Goal: Task Accomplishment & Management: Use online tool/utility

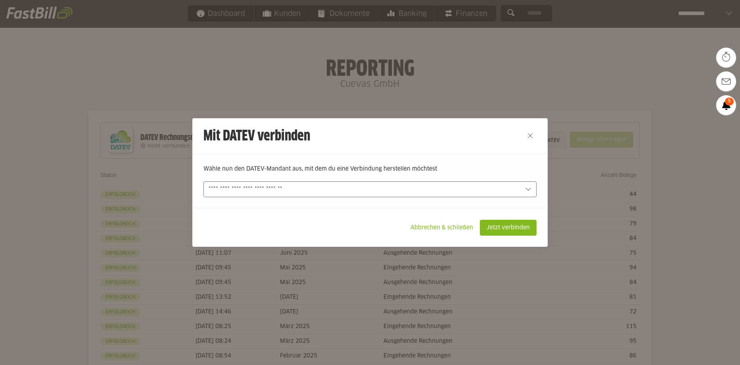
click at [384, 186] on input "text" at bounding box center [365, 189] width 312 height 9
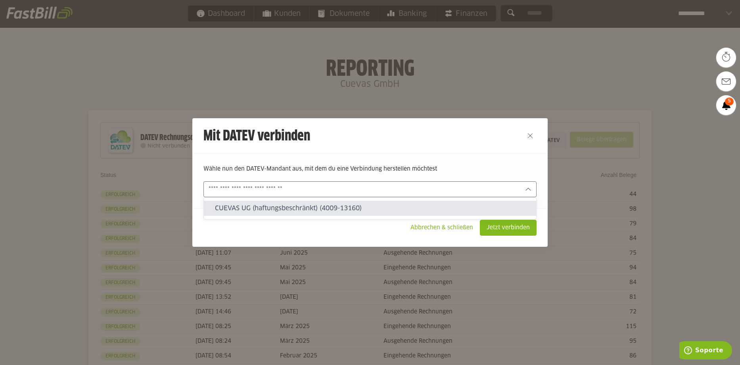
click at [392, 210] on slot "CUEVAS UG (haftungsbeschränkt) (4009-13160)" at bounding box center [372, 208] width 315 height 9
type input "**********"
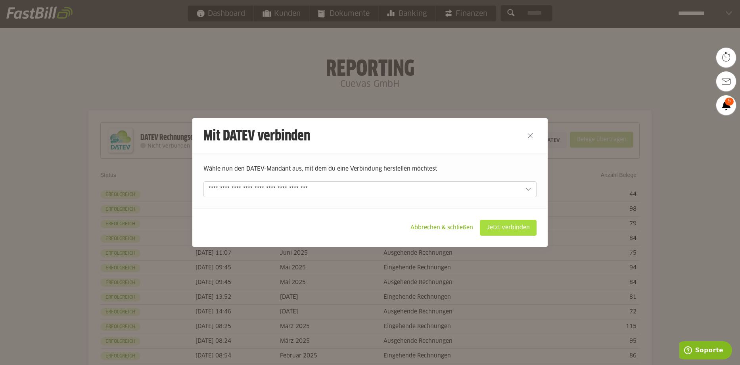
click at [516, 231] on slot "Jetzt verbinden" at bounding box center [508, 227] width 56 height 15
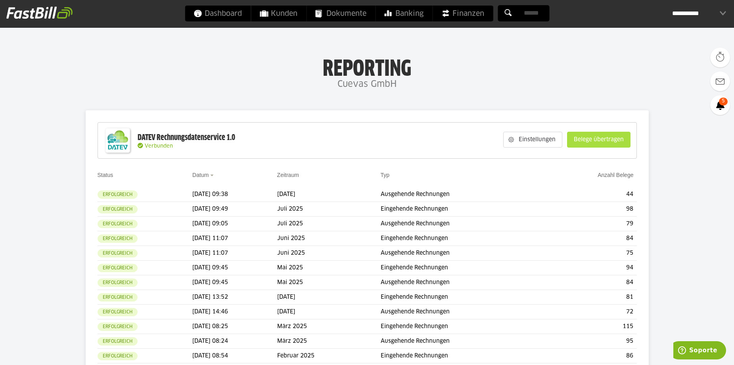
click at [597, 141] on slot "Belege übertragen" at bounding box center [598, 139] width 63 height 15
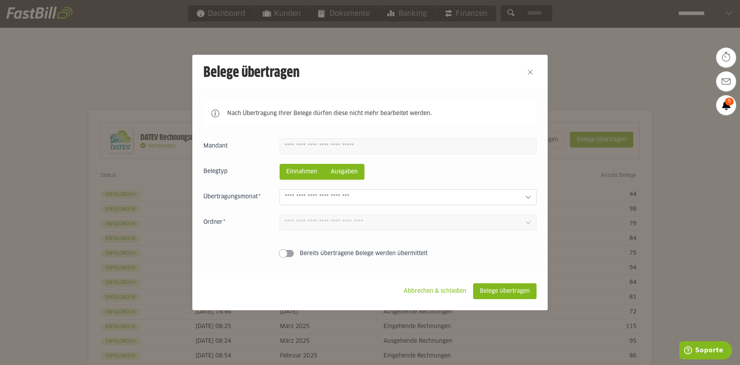
click at [338, 177] on slot "Ausgaben" at bounding box center [344, 171] width 40 height 15
click at [343, 194] on input "text" at bounding box center [402, 197] width 234 height 9
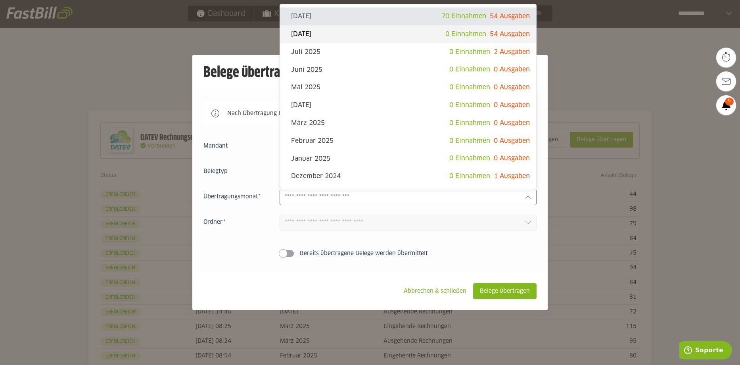
click at [340, 36] on slot "[DATE]" at bounding box center [368, 34] width 154 height 9
type input "**********"
type input "*******"
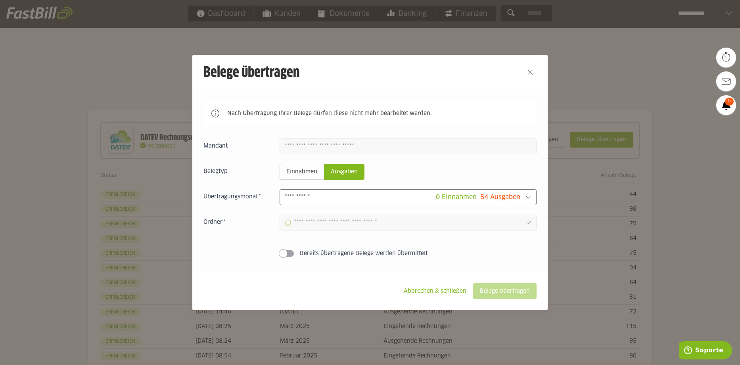
type input "**********"
click at [490, 293] on slot "Belege übertragen" at bounding box center [505, 291] width 63 height 15
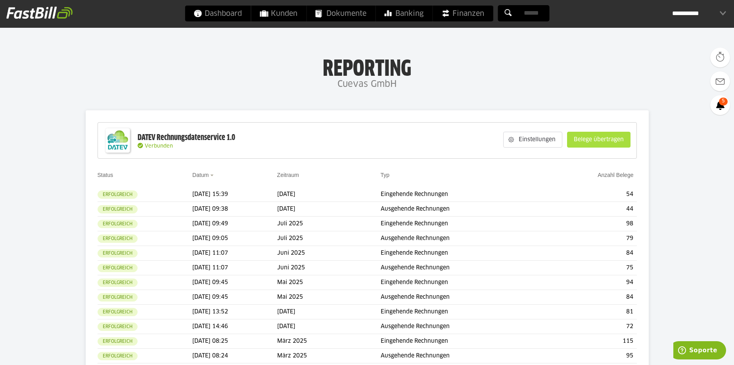
click at [577, 138] on slot "Belege übertragen" at bounding box center [598, 139] width 63 height 15
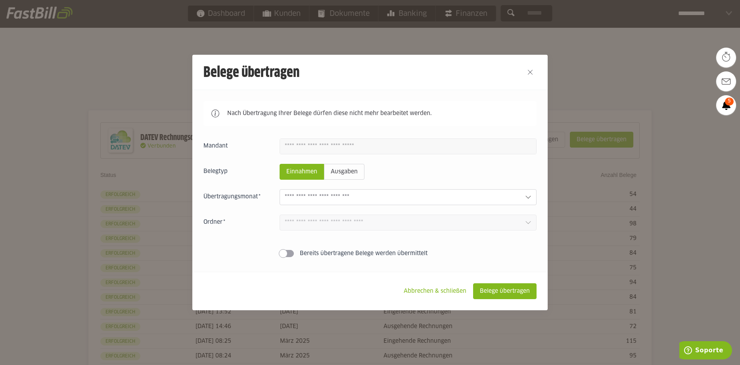
drag, startPoint x: 297, startPoint y: 254, endPoint x: 428, endPoint y: 255, distance: 130.9
click at [422, 256] on label "Bereits übertragene Belege werden übermittelt" at bounding box center [408, 253] width 257 height 8
click at [429, 255] on label "Bereits übertragene Belege werden übermittelt" at bounding box center [408, 253] width 257 height 8
click at [0, 0] on slot "Bereits übertragene Belege werden übermittelt" at bounding box center [0, 0] width 0 height 0
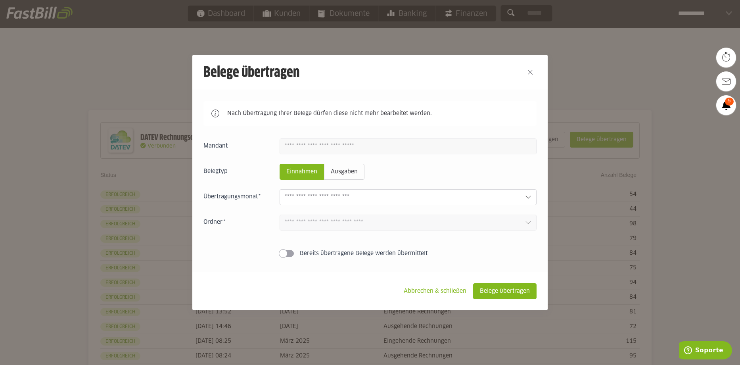
click at [214, 114] on icon at bounding box center [215, 113] width 8 height 8
drag, startPoint x: -20, startPoint y: 112, endPoint x: -32, endPoint y: 128, distance: 20.4
click at [0, 128] on html "Dashboard Kunden Dokumente Banking Finanzen Logout" at bounding box center [370, 274] width 740 height 548
click at [522, 241] on div "Einnahmen Ausgaben [DATE] 70 Einnahmen 54 Ausgaben [DATE] 0 Einnahmen 54 Ausgab…" at bounding box center [369, 199] width 333 height 122
click at [395, 248] on div "Einnahmen Ausgaben [DATE] 70 Einnahmen 54 Ausgaben [DATE] 0 Einnahmen 54 Ausgab…" at bounding box center [369, 199] width 333 height 122
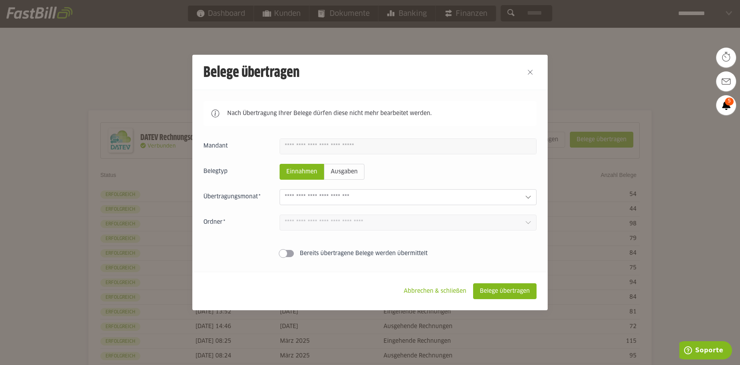
click at [0, 0] on slot "Bereits übertragene Belege werden übermittelt" at bounding box center [0, 0] width 0 height 0
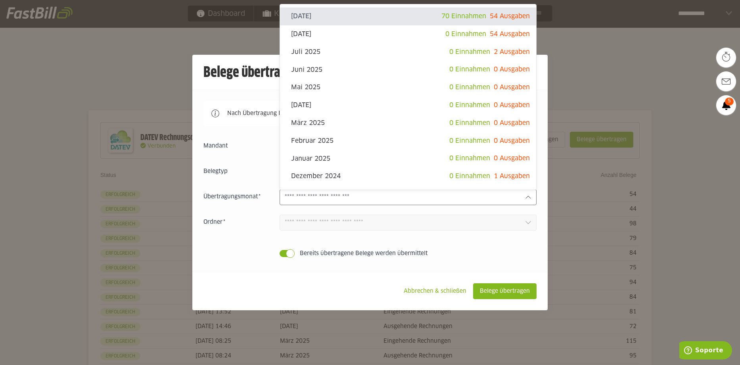
click at [413, 201] on input "text" at bounding box center [402, 197] width 234 height 9
click at [316, 249] on div "Einnahmen Ausgaben [DATE] 70 Einnahmen 54 Ausgaben [DATE] 0 Einnahmen 54 Ausgab…" at bounding box center [369, 199] width 333 height 122
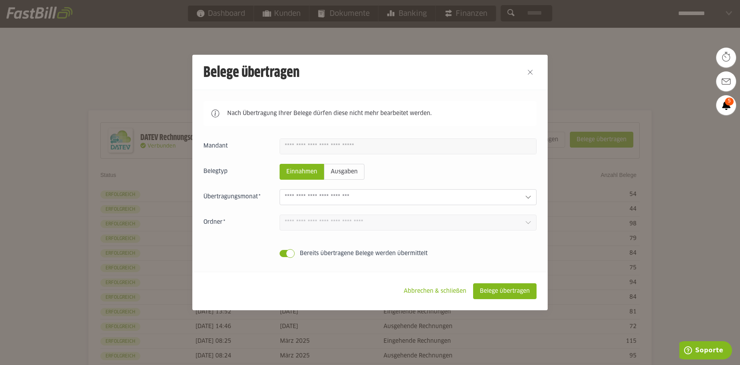
click at [316, 249] on div "Einnahmen Ausgaben [DATE] 70 Einnahmen 54 Ausgaben [DATE] 0 Einnahmen 54 Ausgab…" at bounding box center [369, 199] width 333 height 122
click at [292, 250] on span at bounding box center [290, 253] width 9 height 9
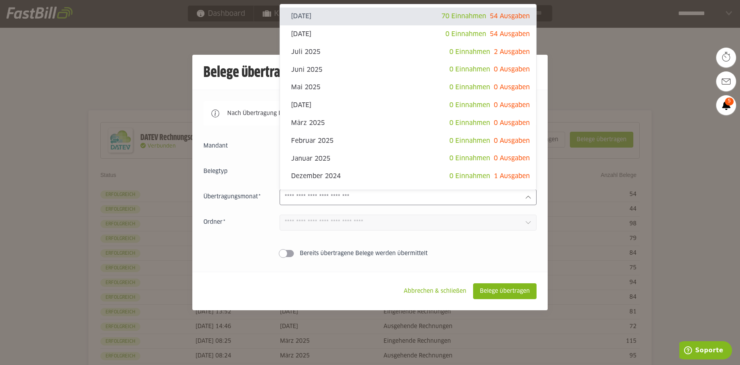
click at [324, 205] on div at bounding box center [408, 197] width 257 height 16
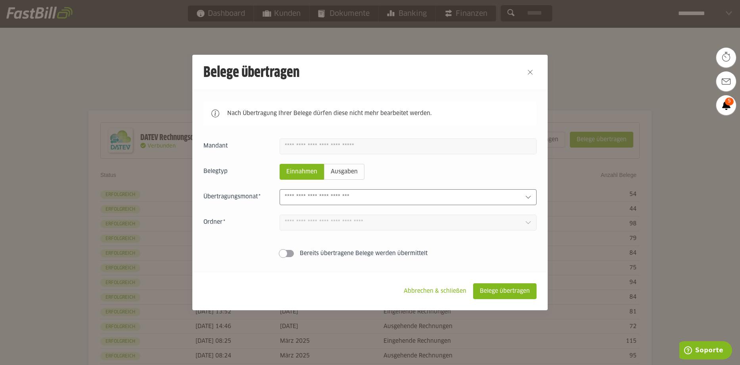
click at [326, 203] on div at bounding box center [408, 197] width 257 height 16
click at [532, 70] on button "Close" at bounding box center [530, 72] width 13 height 13
